Goal: Find specific page/section: Find specific page/section

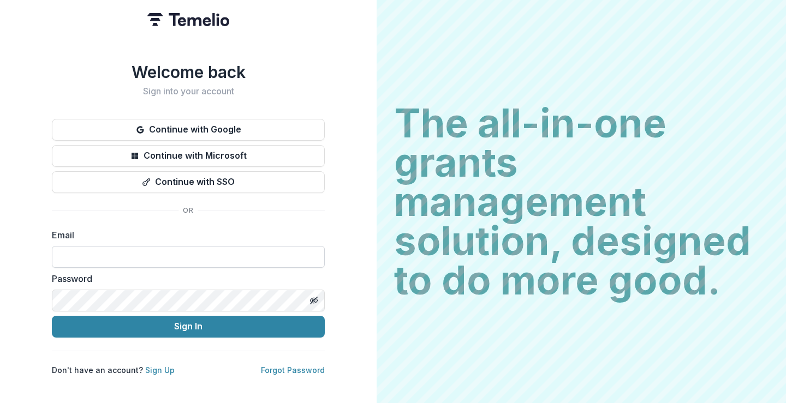
click at [210, 257] on input at bounding box center [188, 257] width 273 height 22
type input "**********"
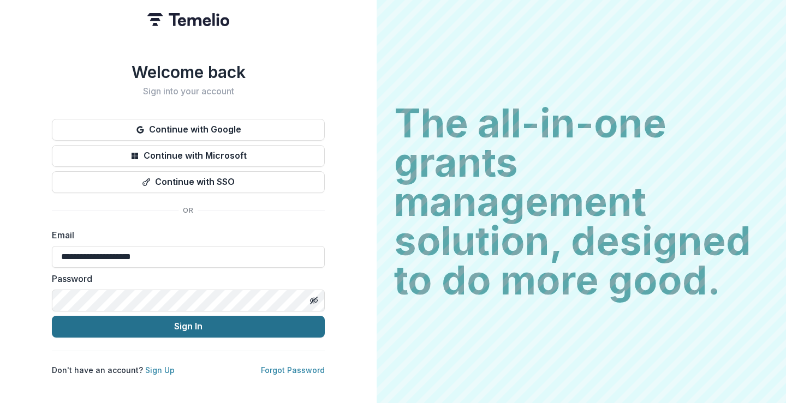
click at [236, 321] on button "Sign In" at bounding box center [188, 327] width 273 height 22
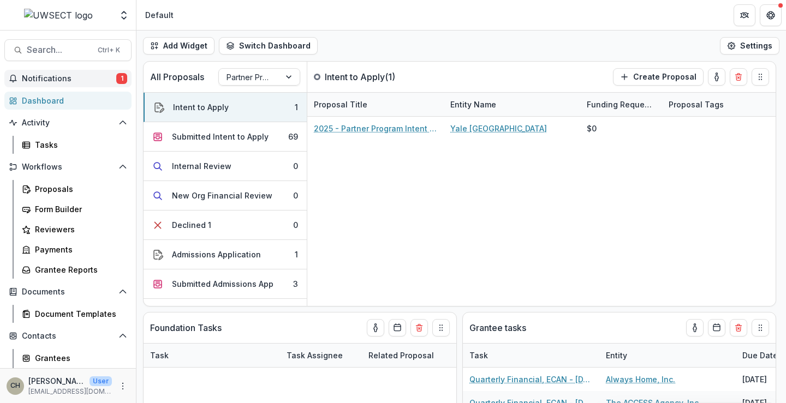
click at [45, 73] on button "Notifications 1" at bounding box center [67, 78] width 127 height 17
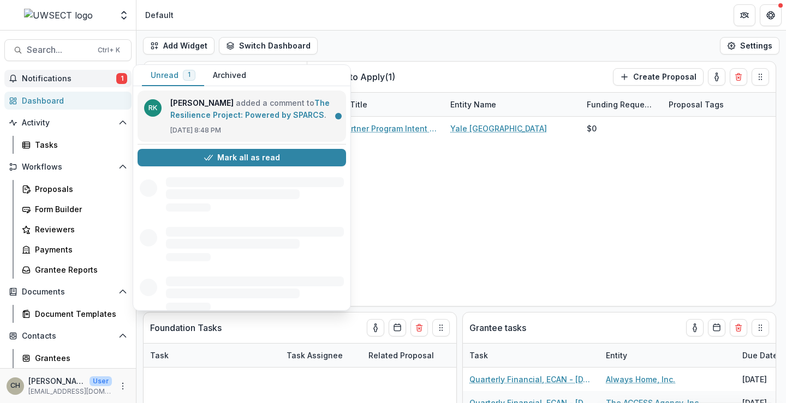
click at [253, 110] on link "The Resilience Project: Powered by SPARCS" at bounding box center [249, 108] width 159 height 21
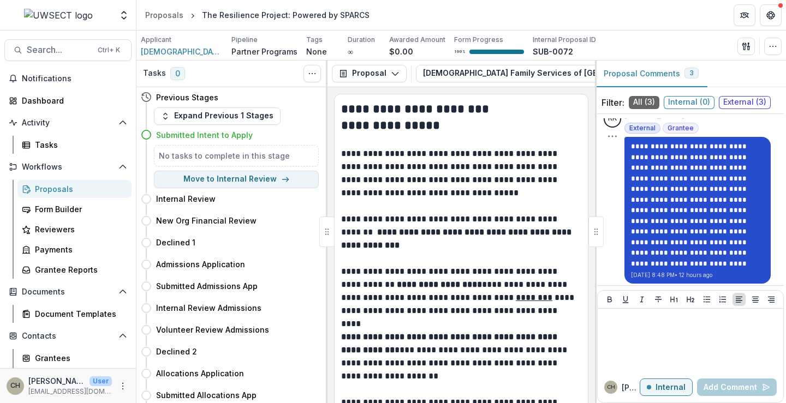
scroll to position [331, 0]
